Goal: Transaction & Acquisition: Purchase product/service

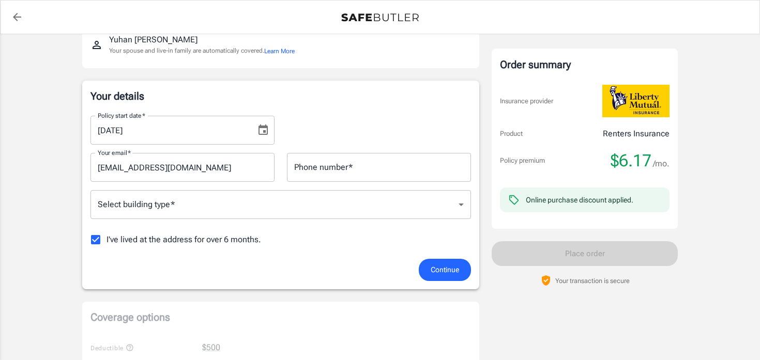
scroll to position [149, 0]
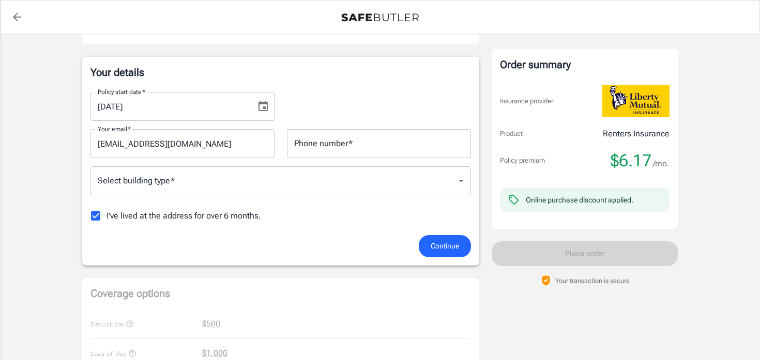
click at [209, 186] on body "Policy premium $ 6.17 /mo Liberty Mutual Renters Insurance [STREET_ADDRESS] You…" at bounding box center [380, 358] width 760 height 1015
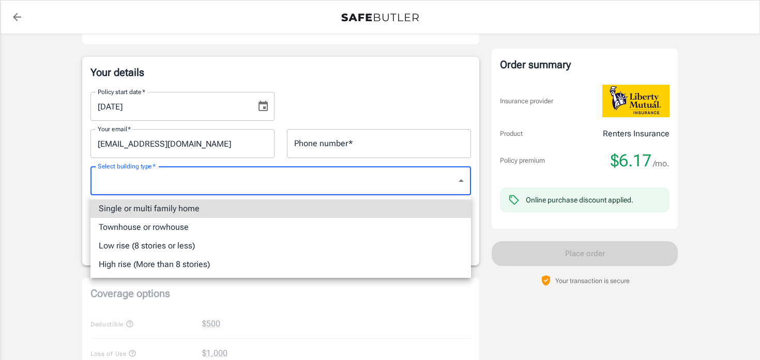
click at [205, 181] on div at bounding box center [380, 180] width 760 height 360
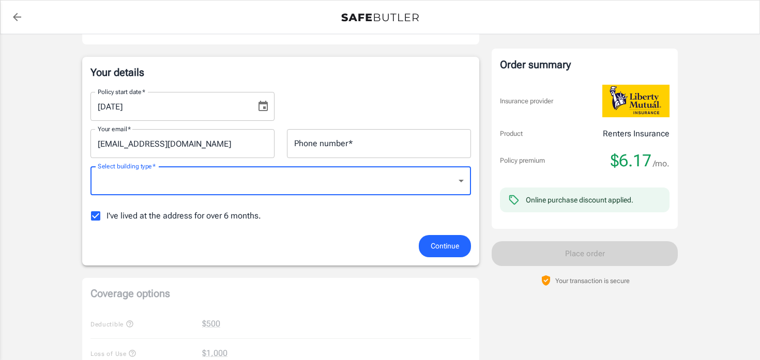
click at [358, 133] on input "Phone number   *" at bounding box center [379, 143] width 184 height 29
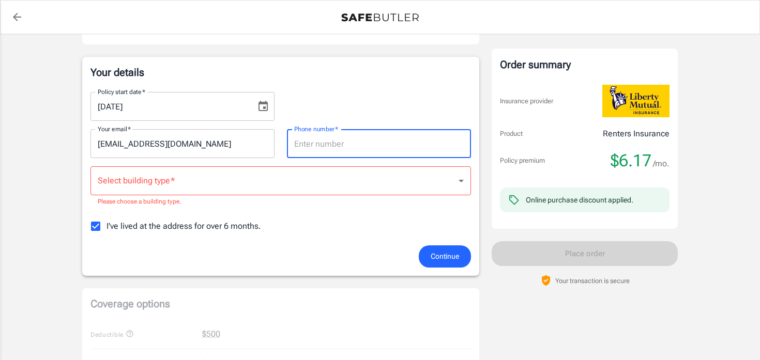
type input "4124827318"
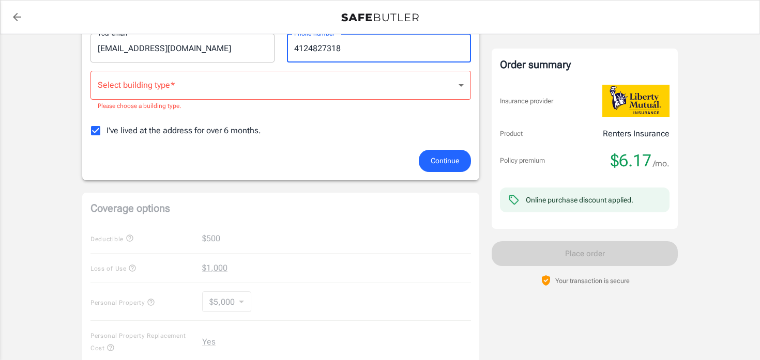
scroll to position [312, 0]
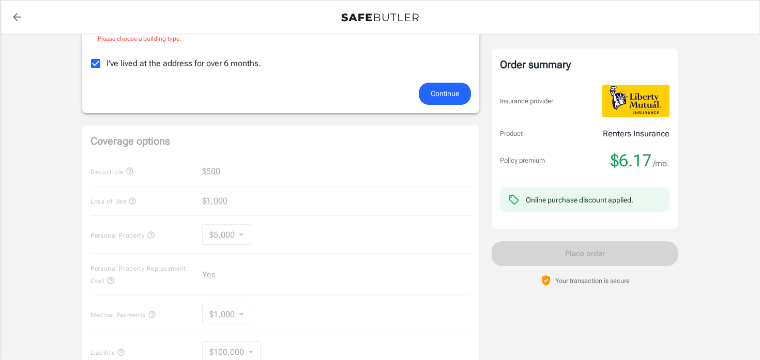
click at [217, 65] on span "I've lived at the address for over 6 months." at bounding box center [183, 63] width 155 height 12
click at [106, 65] on input "I've lived at the address for over 6 months." at bounding box center [96, 64] width 22 height 22
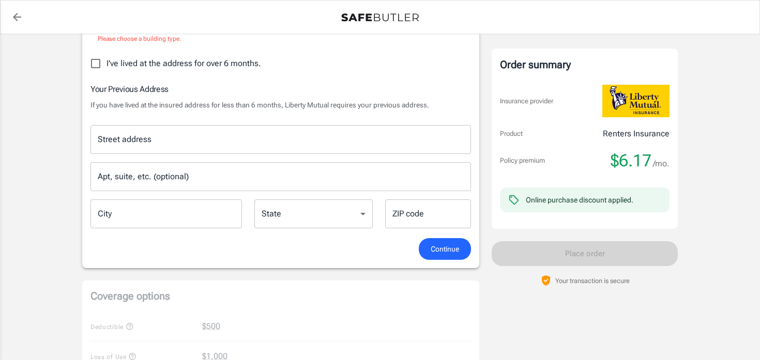
click at [206, 68] on span "I've lived at the address for over 6 months." at bounding box center [183, 63] width 155 height 12
click at [106, 68] on input "I've lived at the address for over 6 months." at bounding box center [96, 64] width 22 height 22
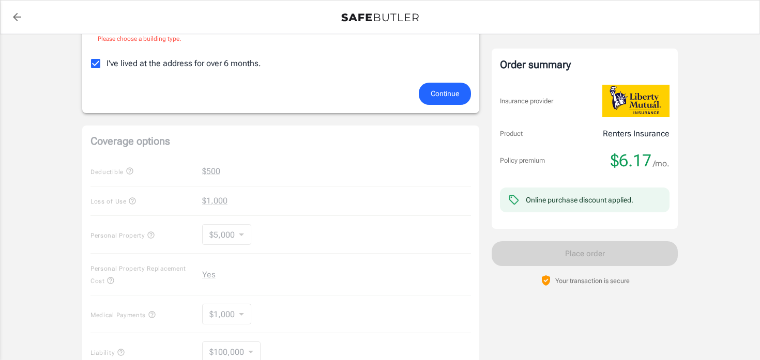
click at [243, 64] on span "I've lived at the address for over 6 months." at bounding box center [183, 63] width 155 height 12
click at [106, 64] on input "I've lived at the address for over 6 months." at bounding box center [96, 64] width 22 height 22
checkbox input "false"
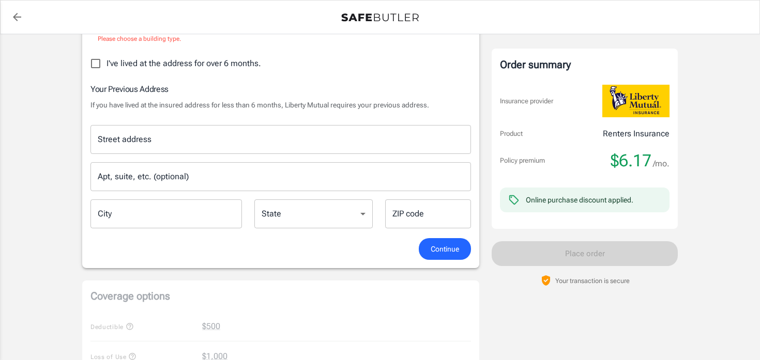
click at [227, 150] on div "Street address" at bounding box center [280, 139] width 380 height 29
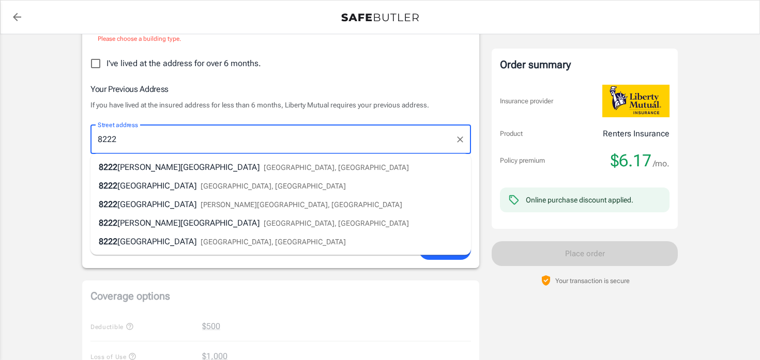
type input "[STREET_ADDRESS]"
type input "[PERSON_NAME][GEOGRAPHIC_DATA]"
type input "08648"
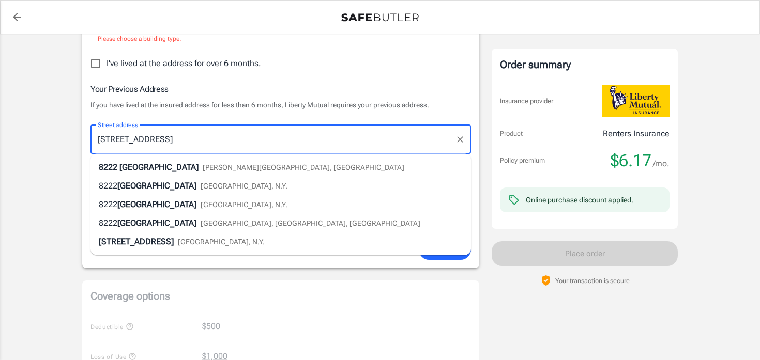
click at [203, 164] on span "[PERSON_NAME][GEOGRAPHIC_DATA], [GEOGRAPHIC_DATA]" at bounding box center [304, 167] width 202 height 8
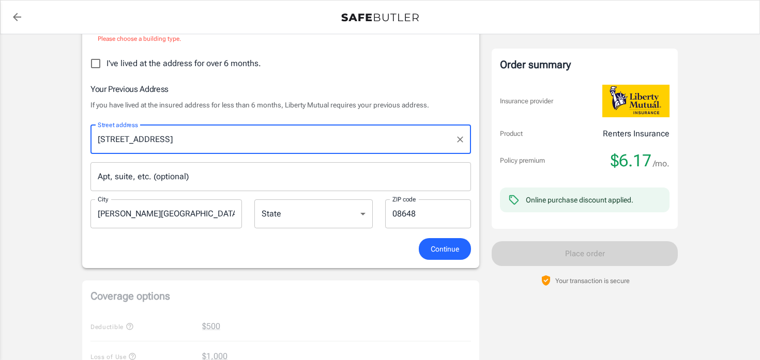
select select "NJ"
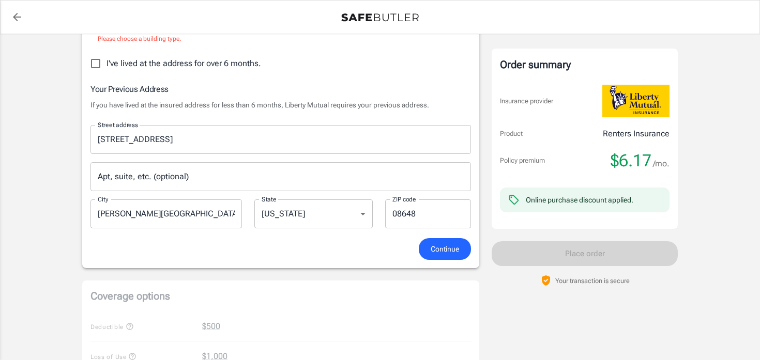
click at [449, 250] on span "Continue" at bounding box center [445, 249] width 28 height 13
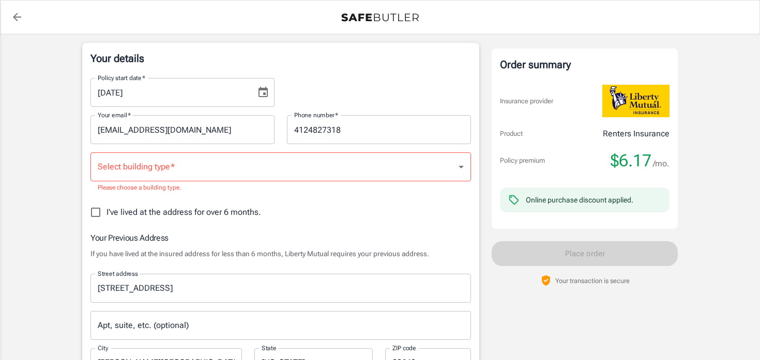
scroll to position [157, 0]
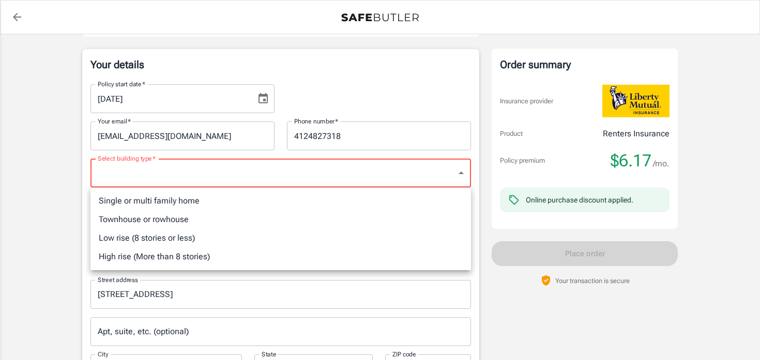
click at [220, 204] on li "Single or multi family home" at bounding box center [280, 201] width 380 height 19
type input "singlefamily"
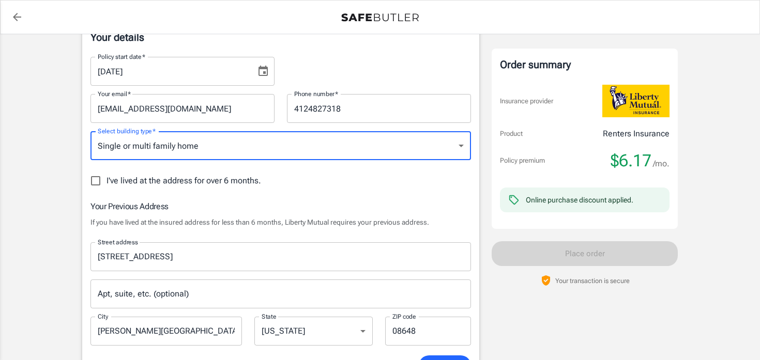
scroll to position [347, 0]
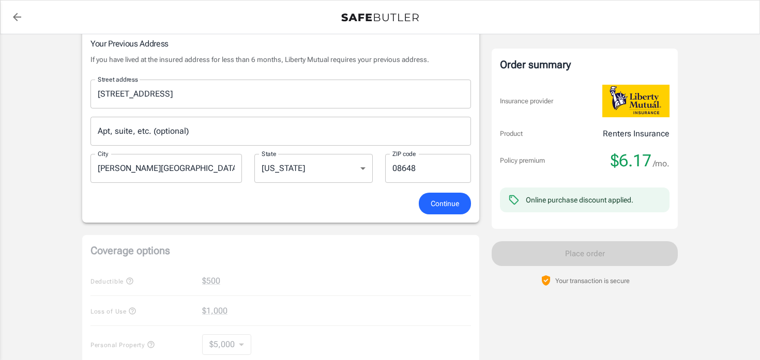
click at [454, 206] on span "Continue" at bounding box center [445, 203] width 28 height 13
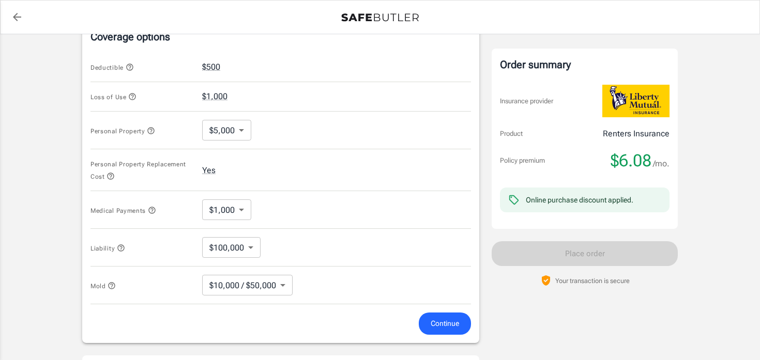
scroll to position [447, 0]
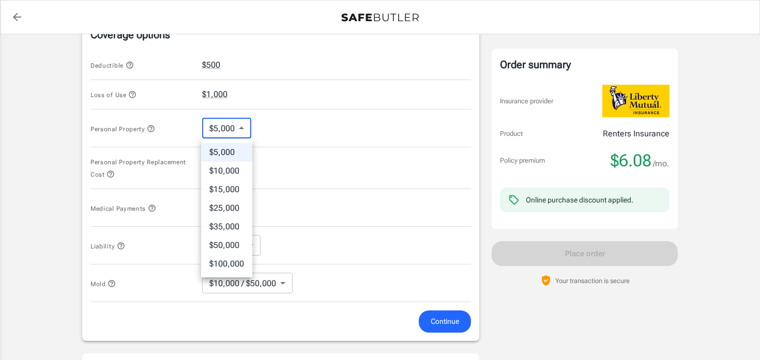
click at [232, 128] on body "Policy premium $ 6.08 /mo Liberty Mutual Renters Insurance [STREET_ADDRESS] You…" at bounding box center [380, 80] width 760 height 1054
click at [279, 114] on div at bounding box center [380, 180] width 760 height 360
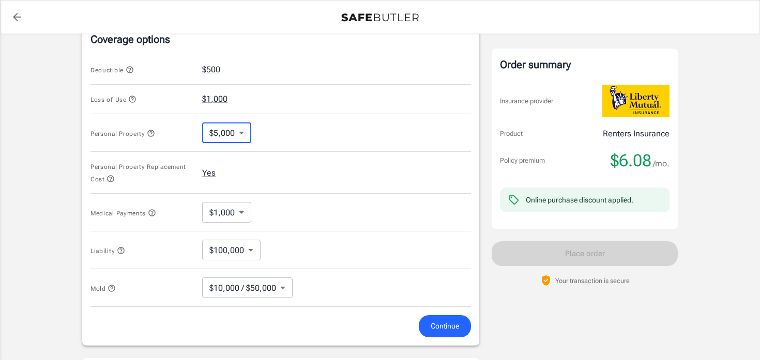
scroll to position [441, 0]
click at [233, 216] on body "Policy premium $ 6.08 /mo Liberty Mutual Renters Insurance [STREET_ADDRESS] You…" at bounding box center [380, 86] width 760 height 1054
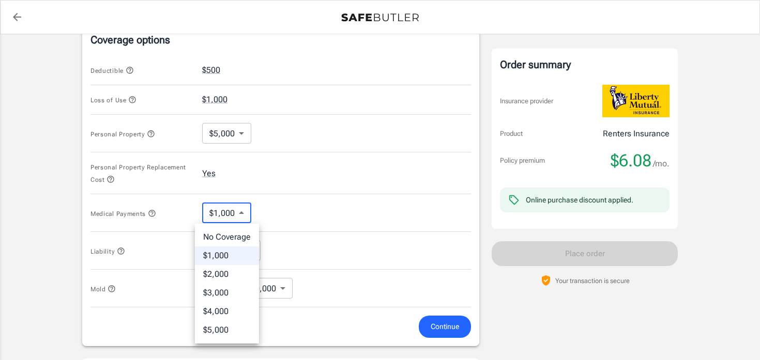
click at [232, 234] on li "No Coverage" at bounding box center [227, 237] width 64 height 19
type input "No Coverage"
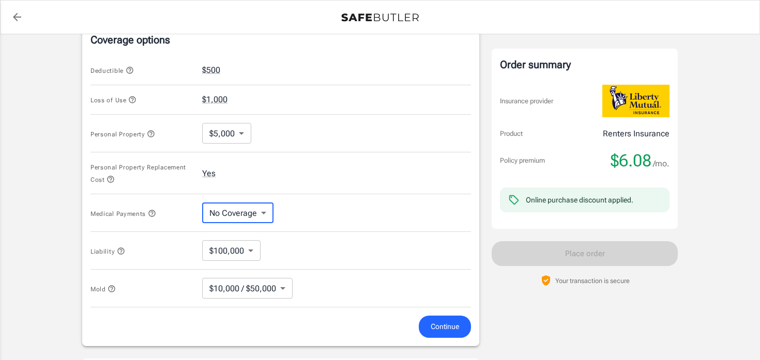
click at [242, 249] on body "Policy premium $ 6.08 /mo Liberty Mutual Renters Insurance [STREET_ADDRESS] You…" at bounding box center [380, 86] width 760 height 1054
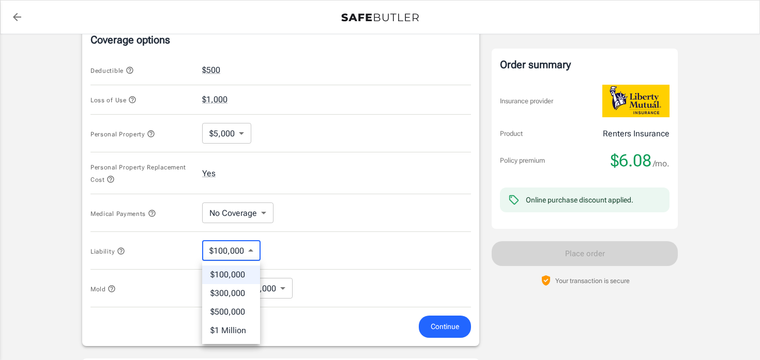
click at [290, 243] on div at bounding box center [380, 180] width 760 height 360
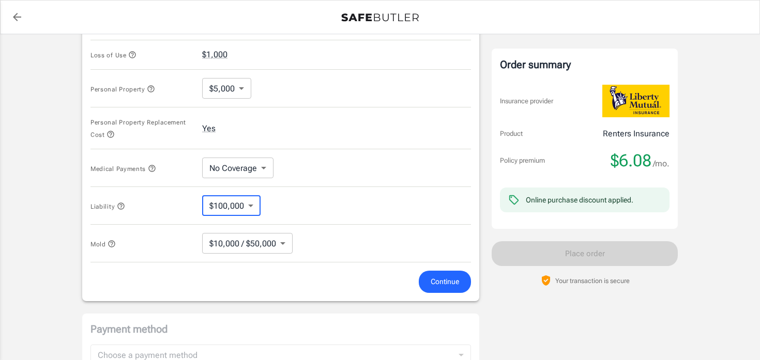
scroll to position [518, 0]
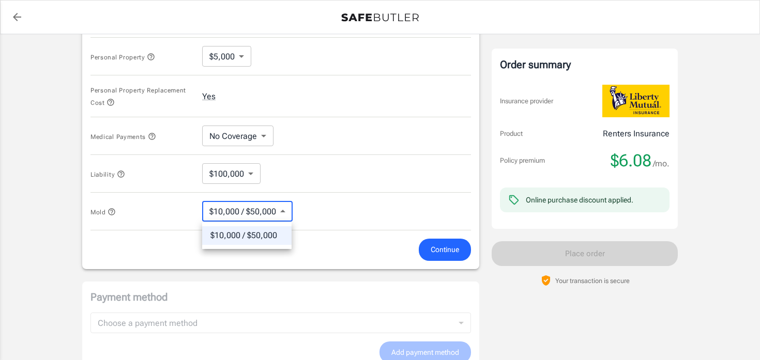
click at [267, 212] on body "Policy premium $ 6.08 /mo Liberty Mutual Renters Insurance [STREET_ADDRESS] You…" at bounding box center [380, 9] width 760 height 1054
click at [328, 198] on div at bounding box center [380, 180] width 760 height 360
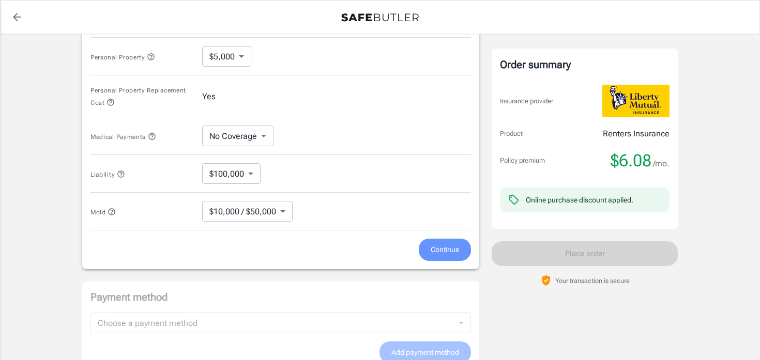
click at [439, 239] on form "Deductible $500 Loss of Use $1,000 Personal Property $5,000 5000 ​ Personal Pro…" at bounding box center [280, 119] width 380 height 283
click at [440, 244] on span "Continue" at bounding box center [445, 249] width 28 height 13
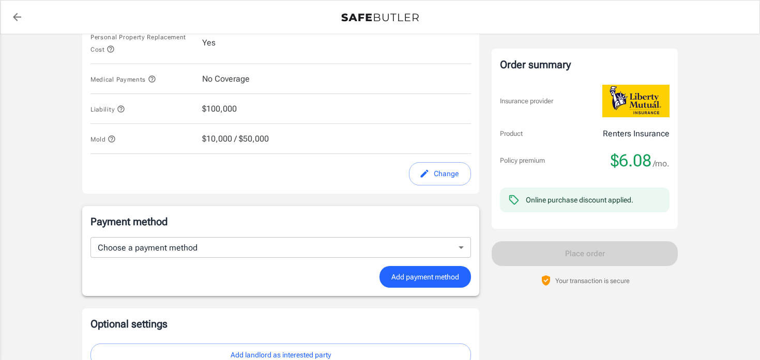
scroll to position [461, 0]
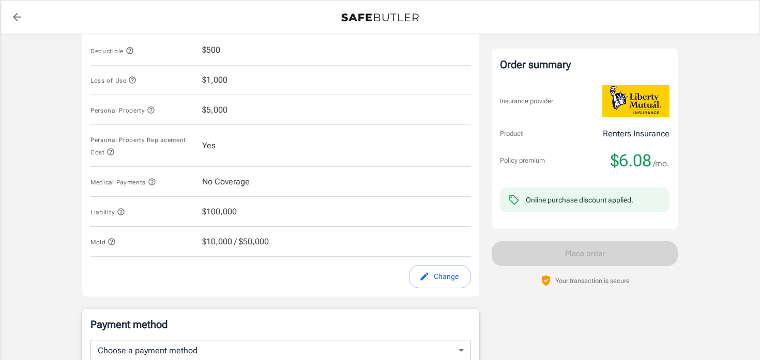
click at [442, 283] on button "Change" at bounding box center [440, 276] width 62 height 23
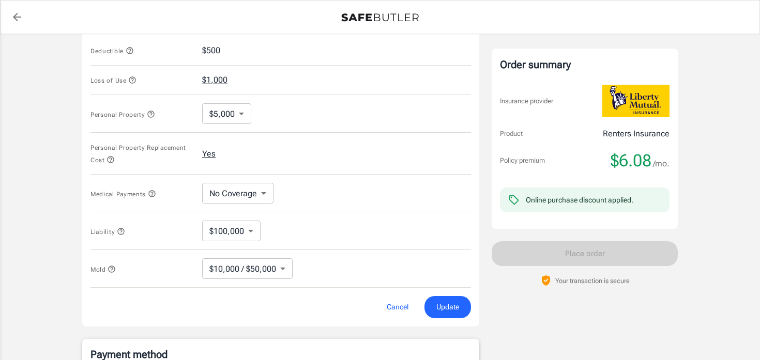
click at [202, 158] on button "Yes" at bounding box center [208, 154] width 13 height 12
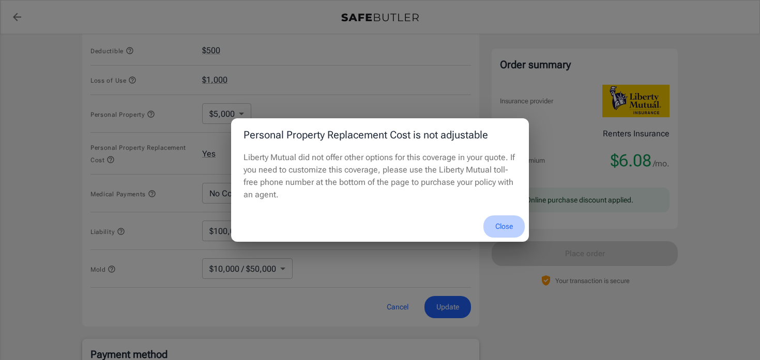
click at [509, 223] on button "Close" at bounding box center [503, 227] width 41 height 22
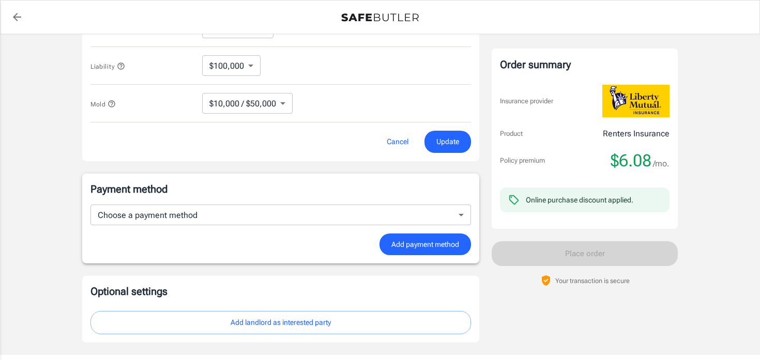
scroll to position [661, 0]
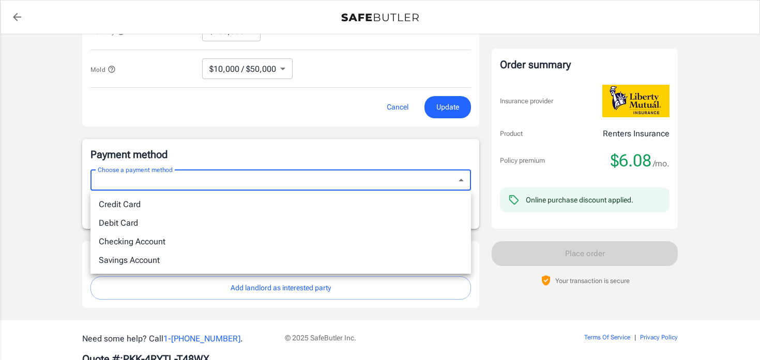
click at [305, 201] on li "Credit Card" at bounding box center [280, 204] width 380 height 19
type input "credit"
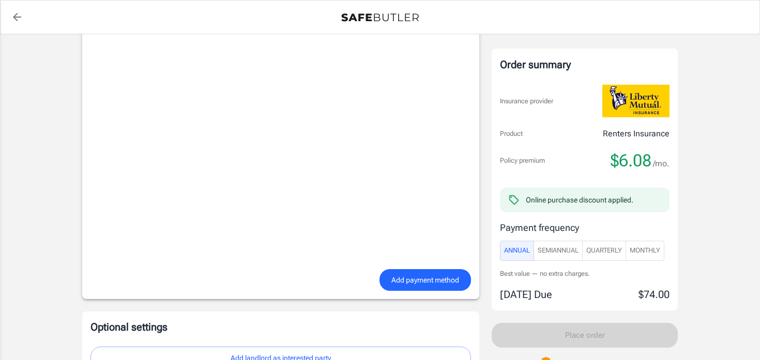
scroll to position [860, 0]
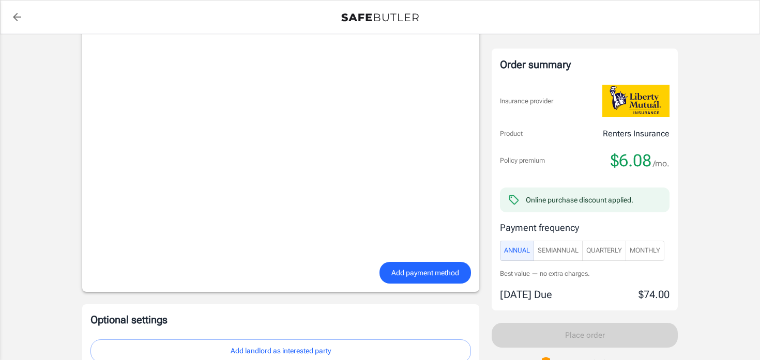
click at [412, 270] on span "Add payment method" at bounding box center [425, 273] width 68 height 13
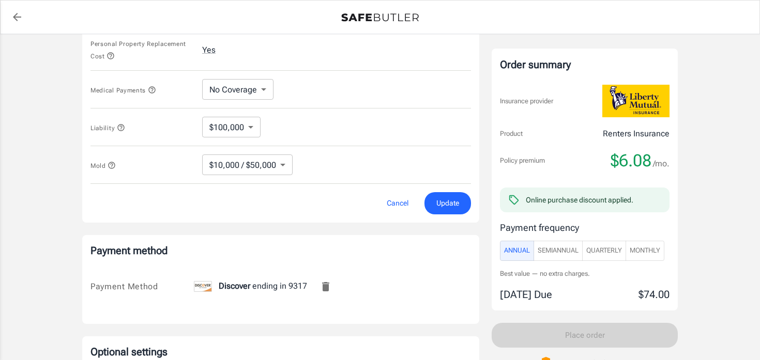
scroll to position [536, 0]
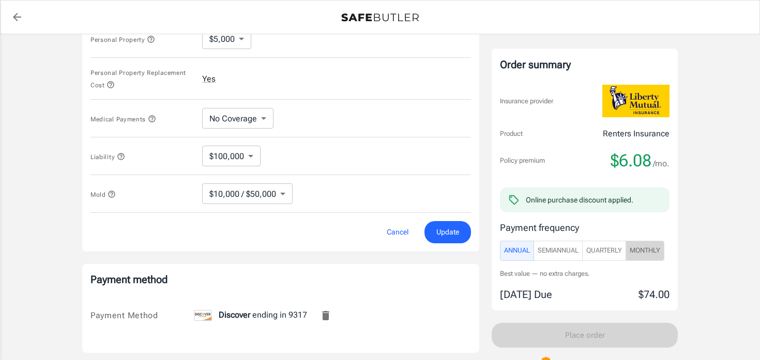
click at [649, 259] on button "Monthly" at bounding box center [644, 251] width 39 height 20
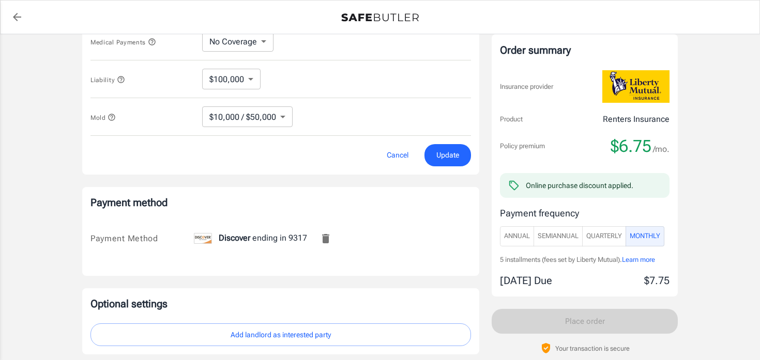
scroll to position [607, 0]
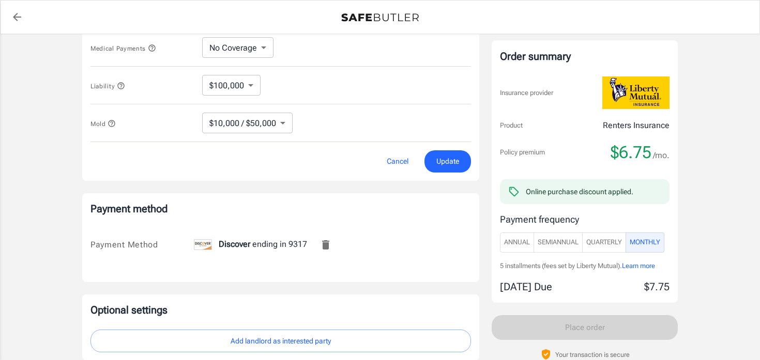
click at [520, 239] on span "Annual" at bounding box center [517, 243] width 26 height 12
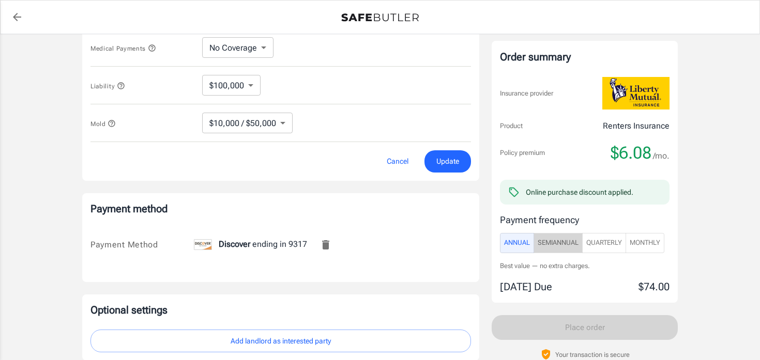
click at [563, 241] on span "SemiAnnual" at bounding box center [558, 243] width 41 height 12
click at [606, 241] on span "Quarterly" at bounding box center [604, 243] width 36 height 12
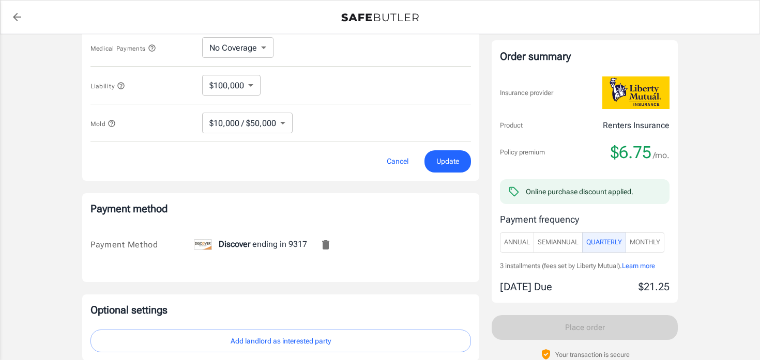
click at [556, 244] on span "SemiAnnual" at bounding box center [558, 243] width 41 height 12
click at [520, 240] on span "Annual" at bounding box center [517, 243] width 26 height 12
click at [557, 243] on span "SemiAnnual" at bounding box center [558, 243] width 41 height 12
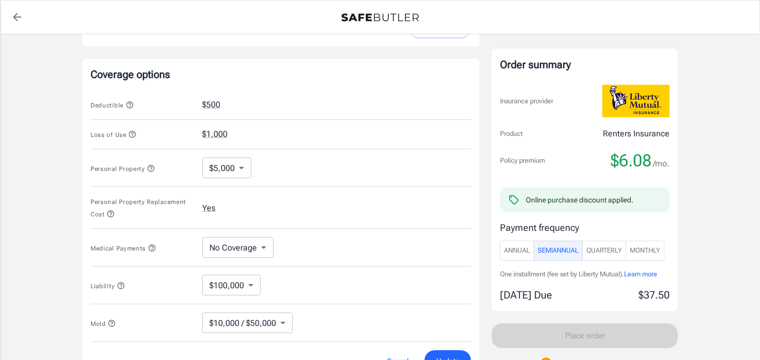
scroll to position [382, 0]
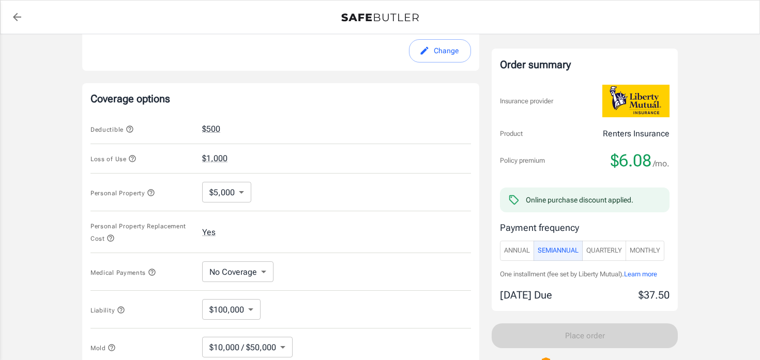
click at [226, 196] on body "Policy premium $ 6.08 /mo Liberty Mutual Renters Insurance [STREET_ADDRESS] You…" at bounding box center [380, 144] width 760 height 1052
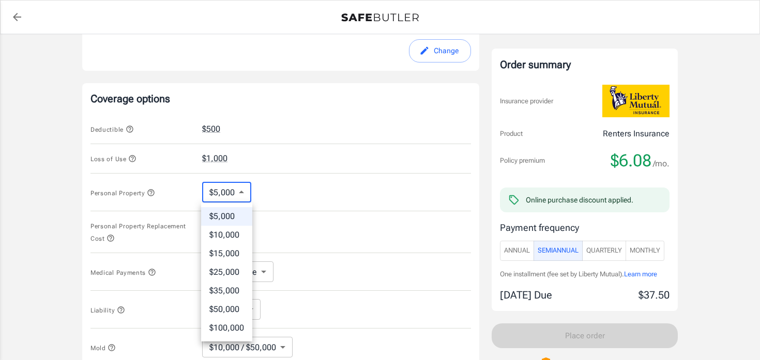
click at [226, 195] on div at bounding box center [380, 180] width 760 height 360
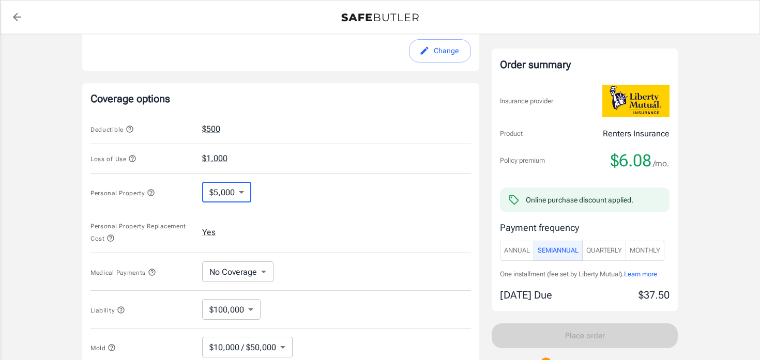
click at [223, 156] on button "$1,000" at bounding box center [214, 158] width 25 height 12
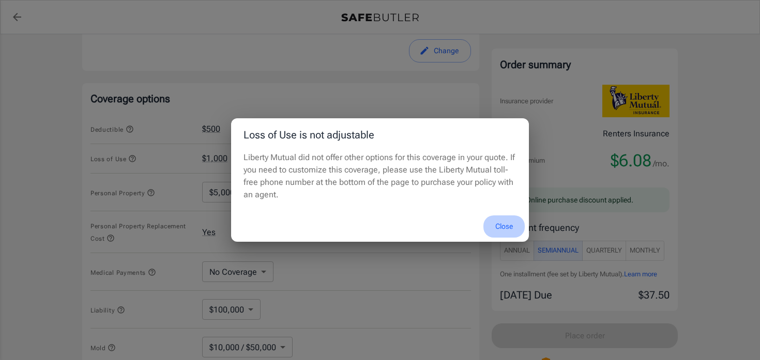
click at [499, 223] on button "Close" at bounding box center [503, 227] width 41 height 22
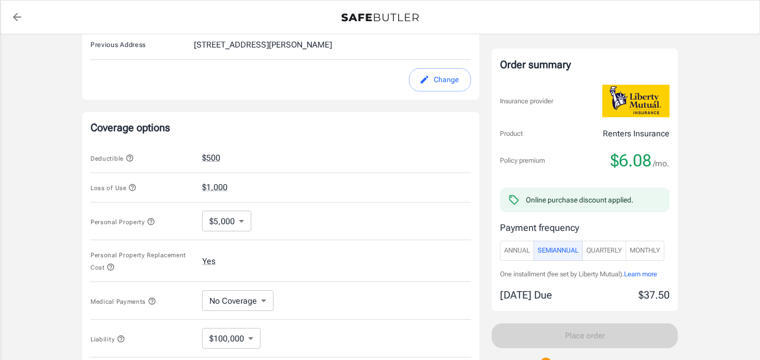
scroll to position [494, 0]
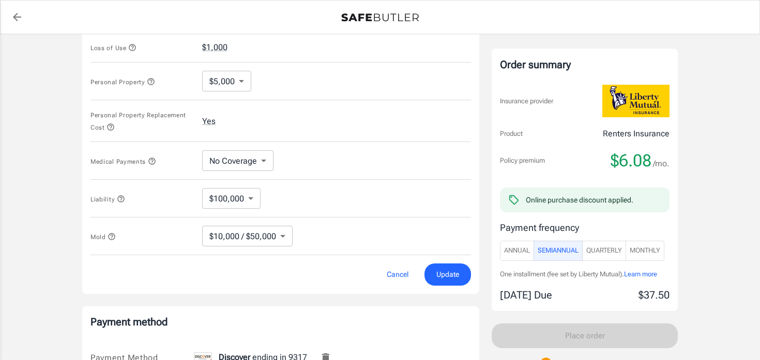
click at [439, 277] on span "Update" at bounding box center [447, 274] width 23 height 13
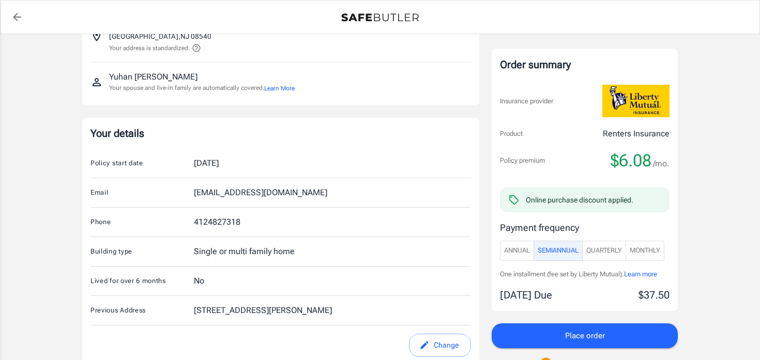
scroll to position [0, 0]
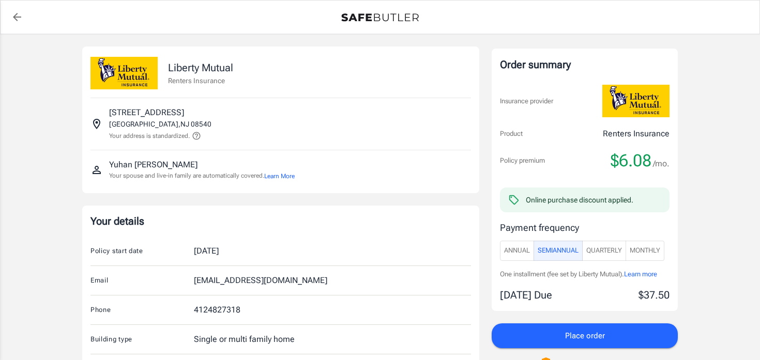
click at [530, 259] on button "Annual" at bounding box center [517, 251] width 34 height 20
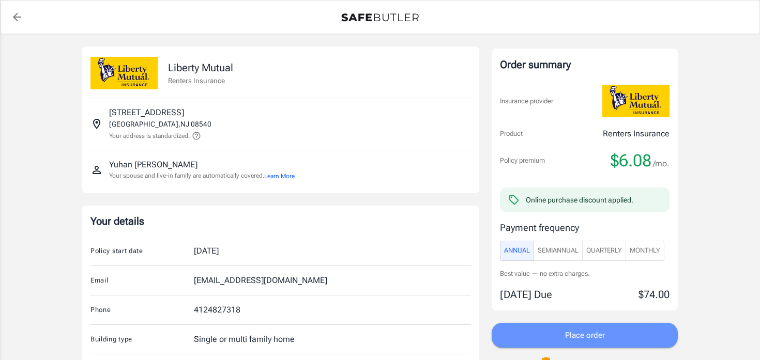
click at [574, 324] on button "Place order" at bounding box center [585, 335] width 186 height 25
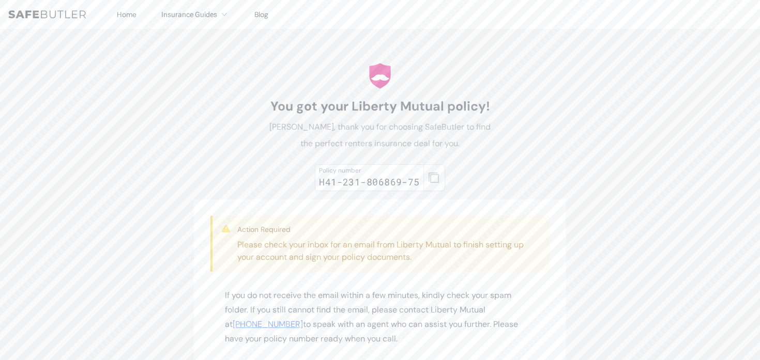
click at [437, 175] on icon "button" at bounding box center [433, 178] width 10 height 10
